Goal: Information Seeking & Learning: Learn about a topic

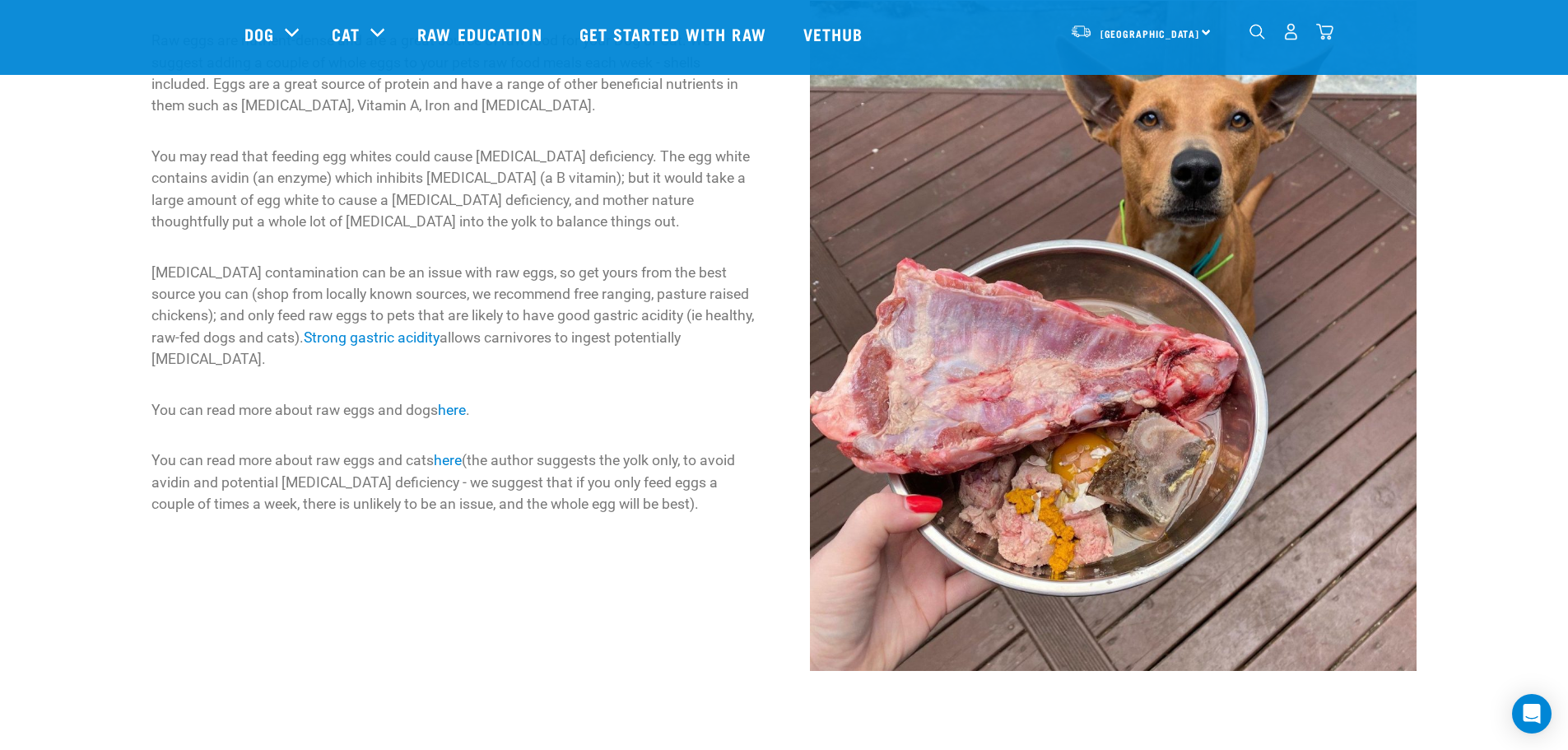
scroll to position [247, 0]
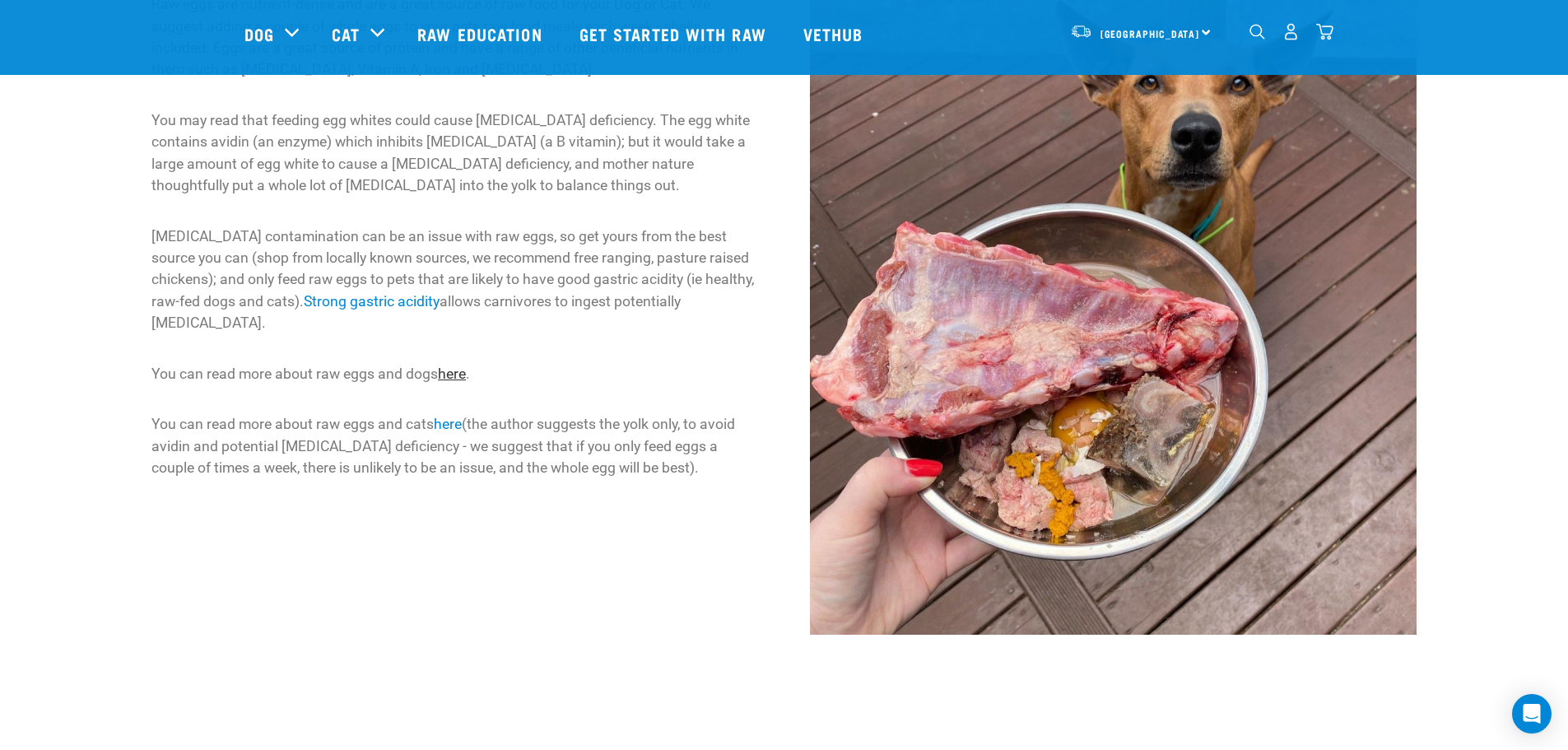
click at [460, 374] on link "here" at bounding box center [452, 374] width 28 height 16
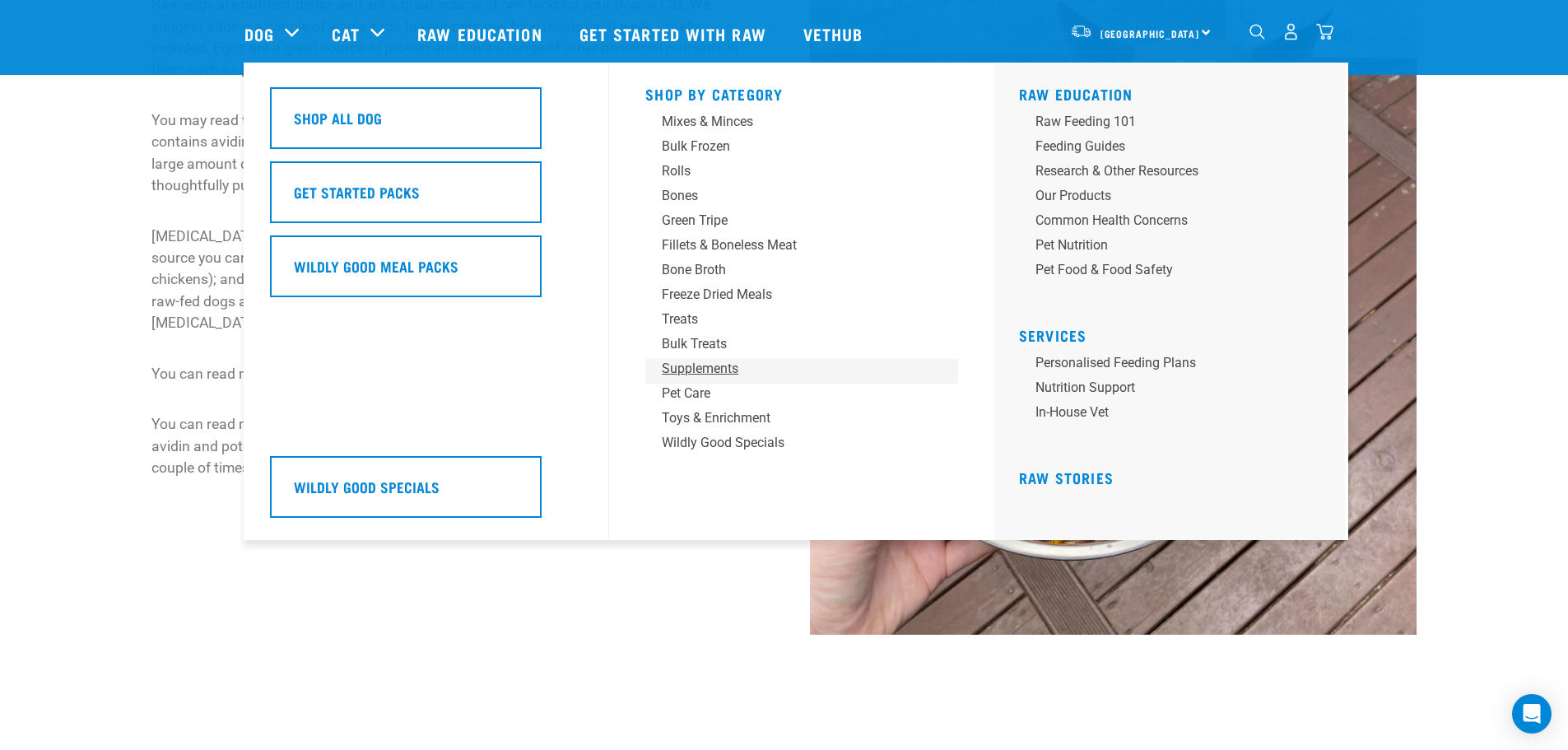
click at [699, 368] on div "Supplements" at bounding box center [789, 369] width 257 height 19
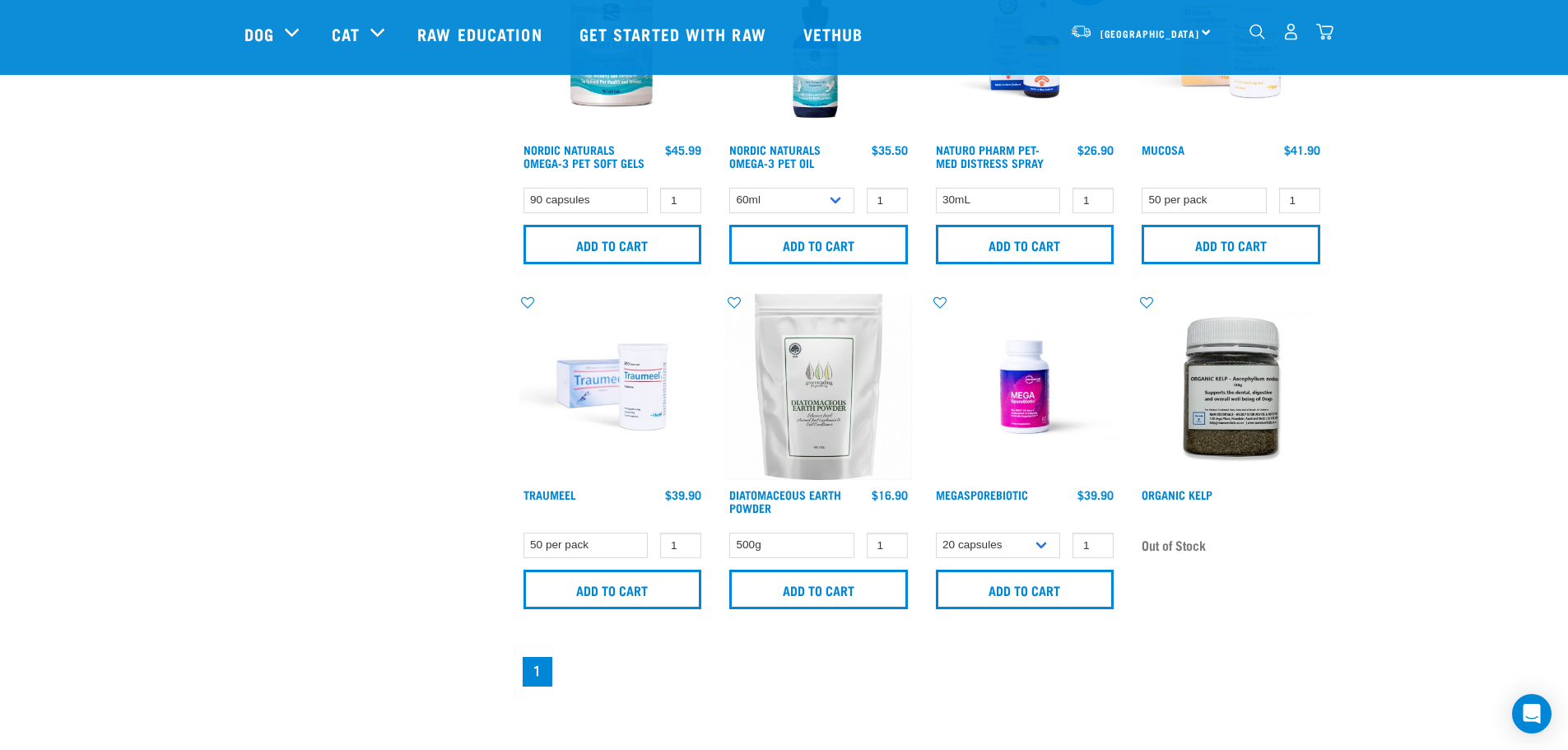
scroll to position [906, 0]
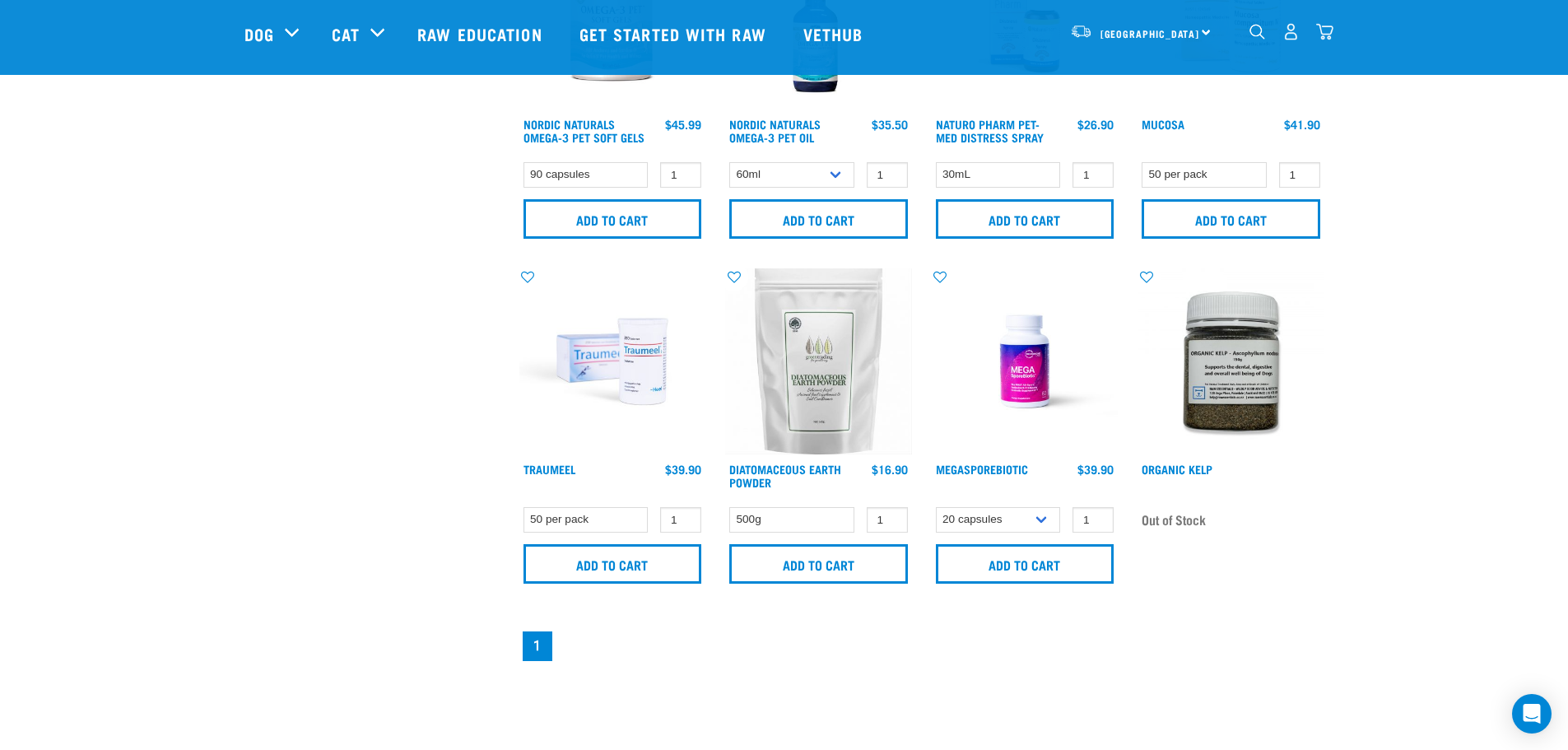
click at [1019, 366] on img at bounding box center [1025, 362] width 187 height 187
